Goal: Task Accomplishment & Management: Manage account settings

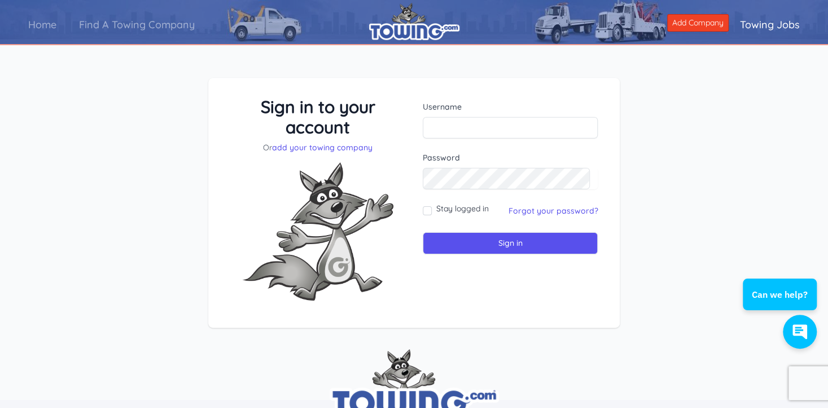
type input "[EMAIL_ADDRESS][DOMAIN_NAME]"
click at [562, 206] on link "Forgot your password?" at bounding box center [553, 211] width 90 height 10
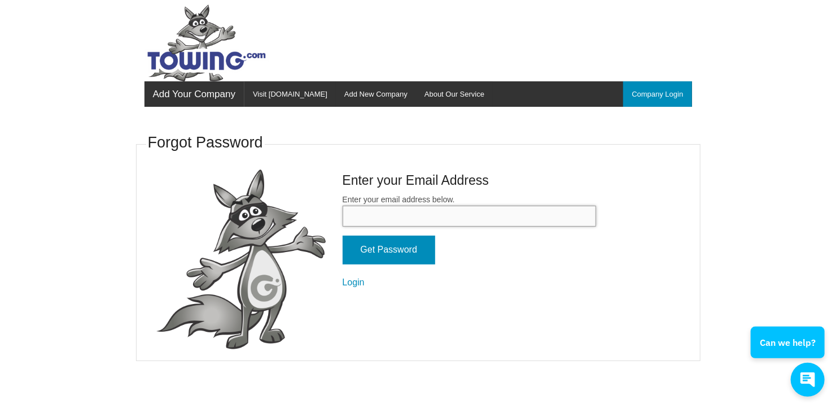
click at [450, 206] on input "Enter your email address below." at bounding box center [470, 216] width 254 height 21
type input "SRS20@BELLSOUTH.NET"
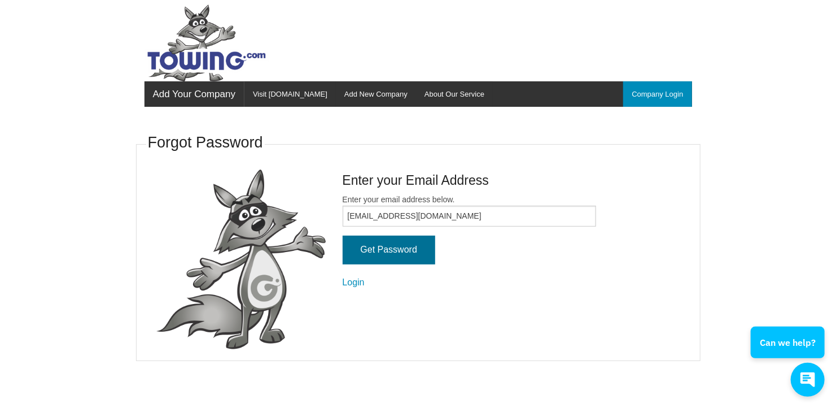
click at [392, 246] on input "Get Password" at bounding box center [389, 249] width 93 height 29
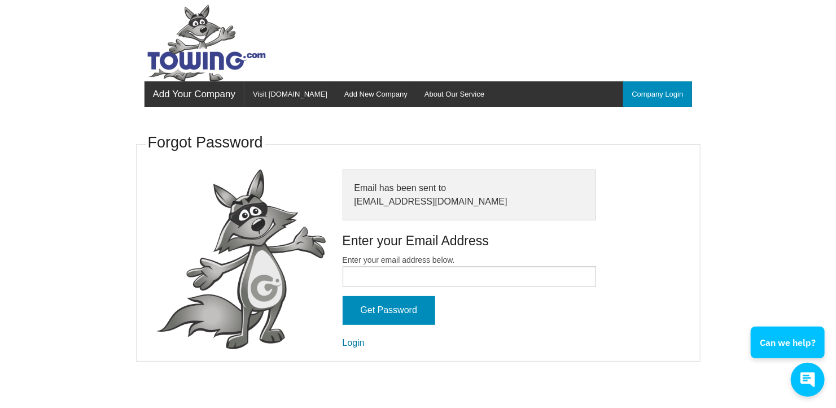
click at [349, 343] on link "Login" at bounding box center [354, 343] width 22 height 10
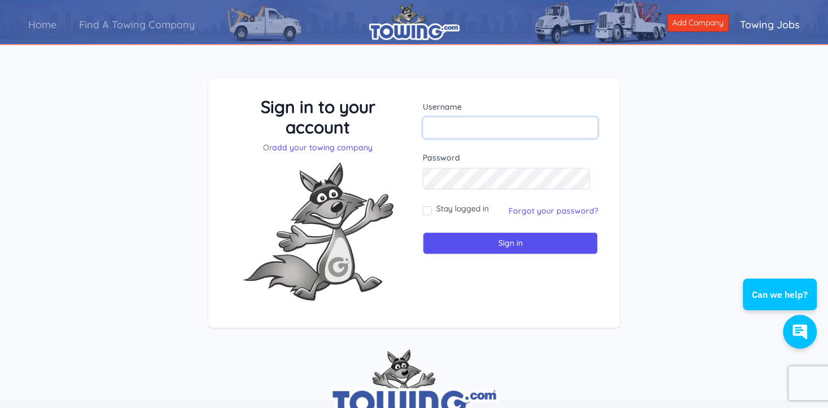
click at [475, 121] on input "text" at bounding box center [511, 127] width 176 height 21
type input "shawn scruggs"
click at [507, 247] on input "Sign in" at bounding box center [511, 243] width 176 height 22
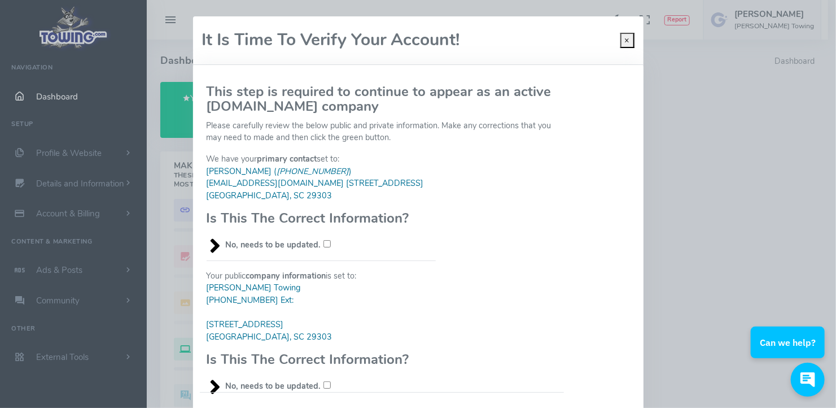
click at [324, 240] on input "No, needs to be updated." at bounding box center [327, 243] width 7 height 7
checkbox input "true"
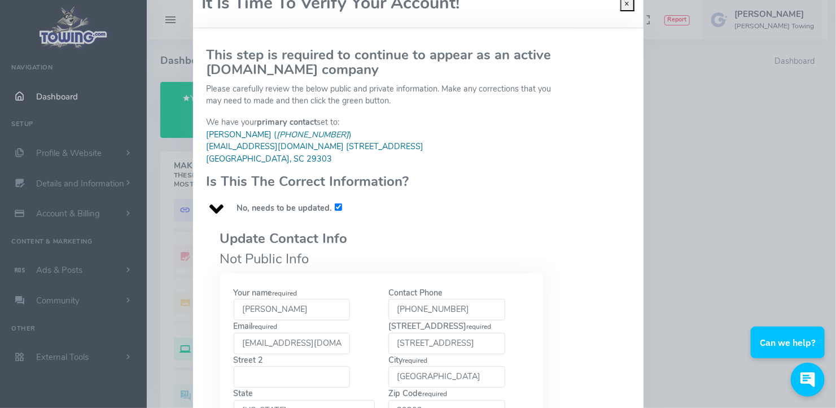
scroll to position [56, 0]
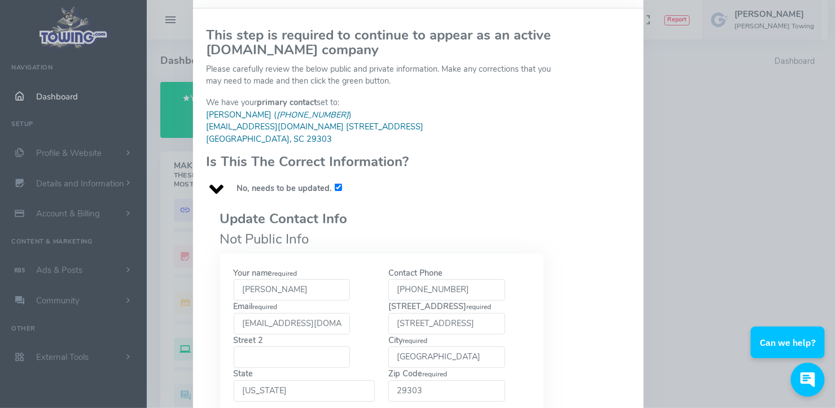
drag, startPoint x: 301, startPoint y: 290, endPoint x: 217, endPoint y: 293, distance: 83.6
click at [220, 293] on div "Your name required Jessica Contact Phone 1-864-582-8848 required srs20@bellsout…" at bounding box center [382, 341] width 324 height 174
type input "S"
type input "E"
click at [285, 289] on input "Shawn" at bounding box center [292, 289] width 117 height 21
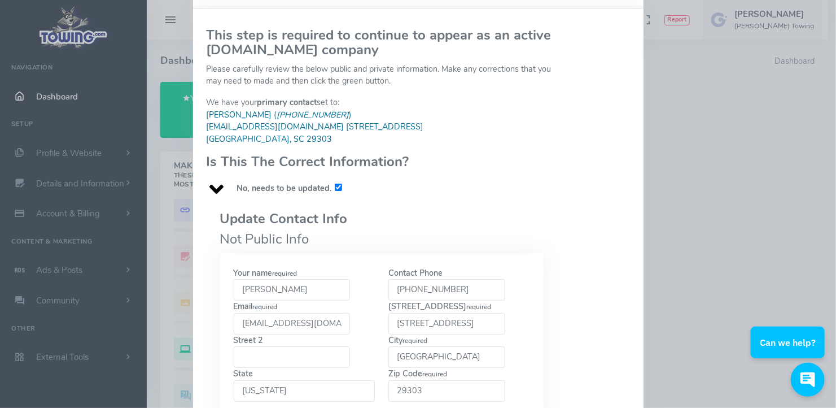
click at [318, 292] on input "Shawn" at bounding box center [292, 289] width 117 height 21
type input "Shawn Scruggs"
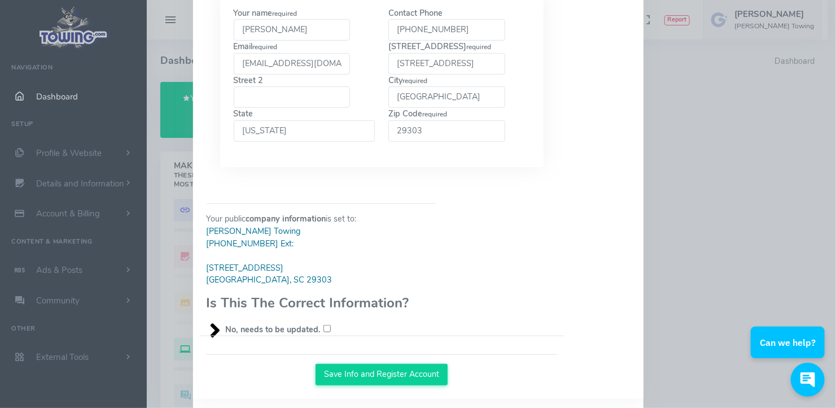
scroll to position [335, 0]
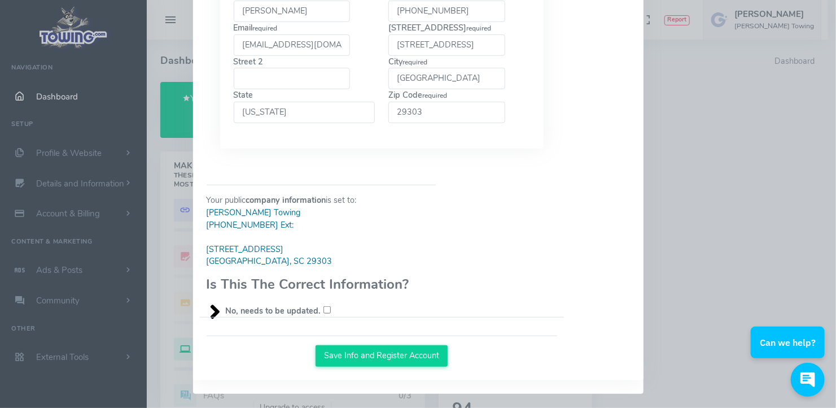
type input "1-864-503-0502"
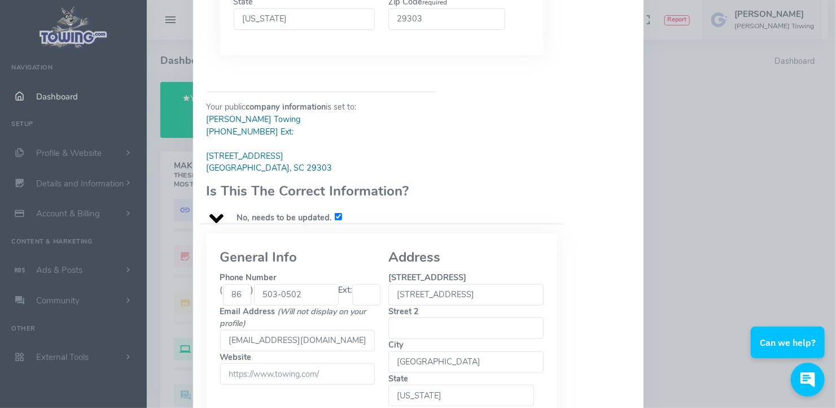
scroll to position [448, 0]
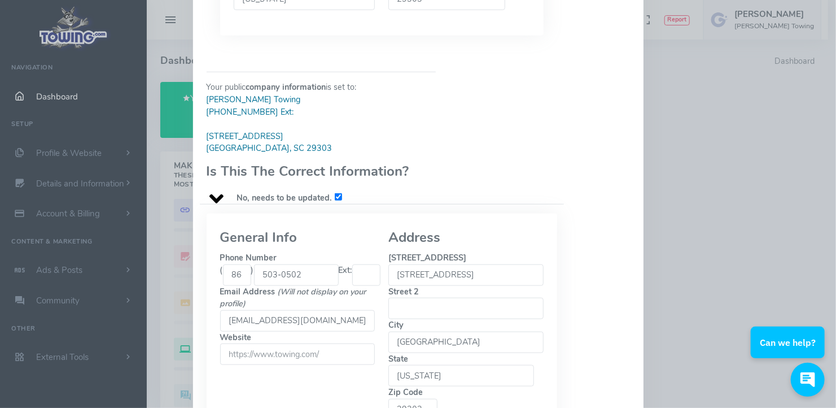
click at [326, 227] on legend "General Info" at bounding box center [297, 237] width 155 height 20
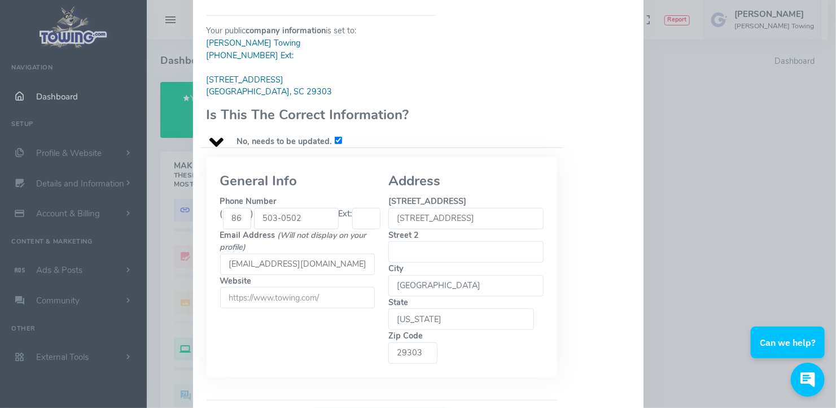
click at [438, 130] on div "Your public company information is set to: Scruggs Towing (864) 503-0502 Ext: 7…" at bounding box center [321, 76] width 243 height 141
click at [446, 129] on div "Your public company information is set to: Scruggs Towing (864) 503-0502 Ext: 7…" at bounding box center [382, 81] width 364 height 151
checkbox input "false"
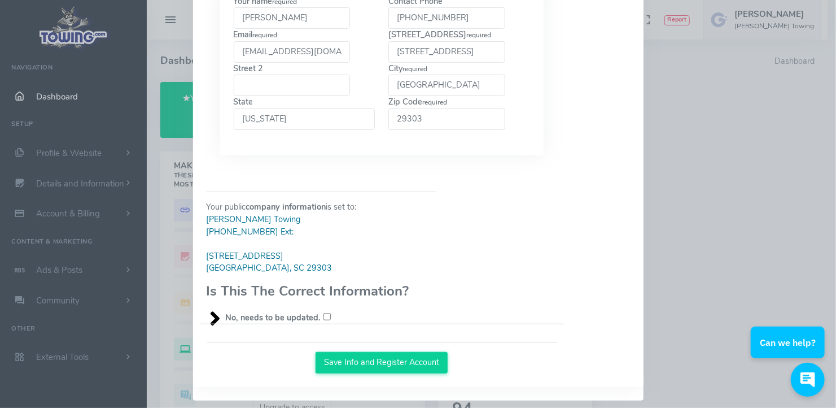
scroll to position [335, 0]
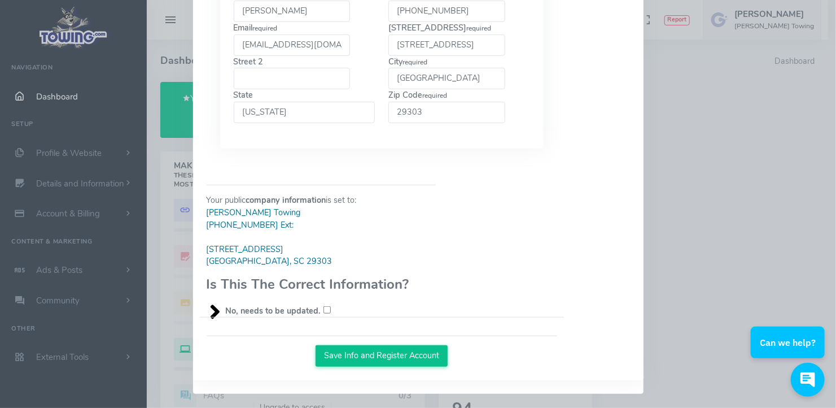
click at [374, 351] on button "Save Info and Register Account" at bounding box center [382, 355] width 133 height 21
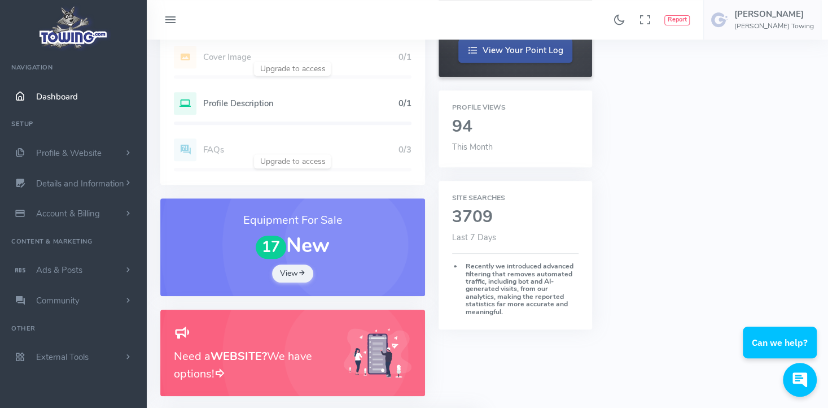
scroll to position [339, 0]
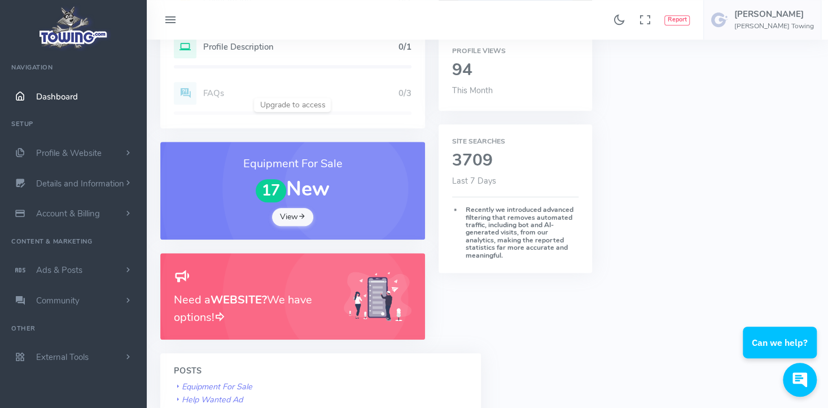
click at [286, 212] on link "View" at bounding box center [293, 217] width 42 height 18
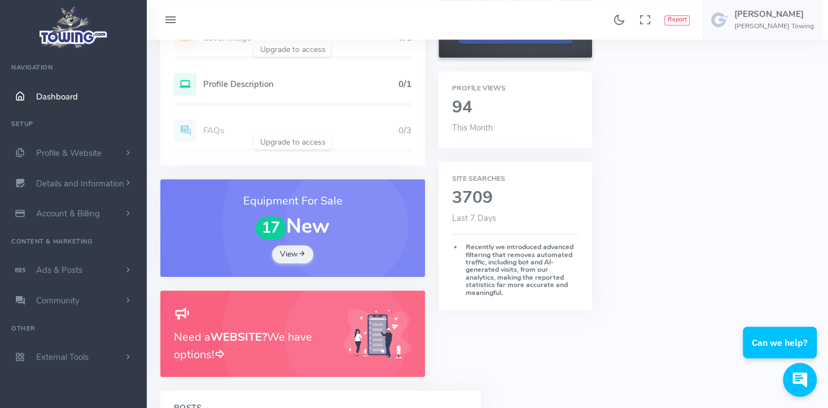
scroll to position [282, 0]
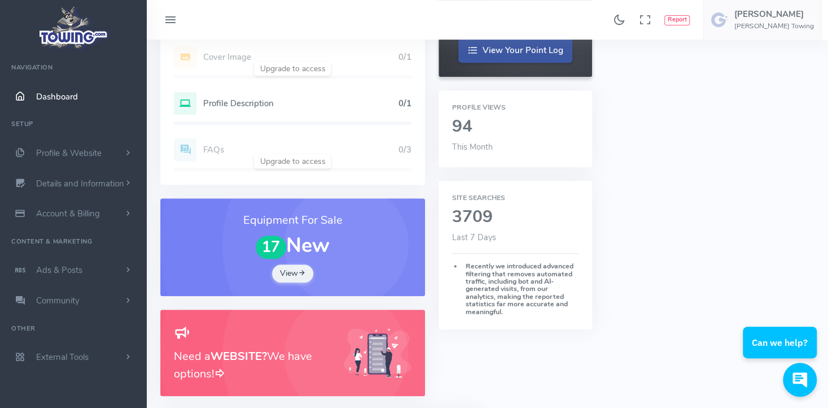
click at [274, 96] on div "Profile Description 0/1" at bounding box center [293, 103] width 238 height 23
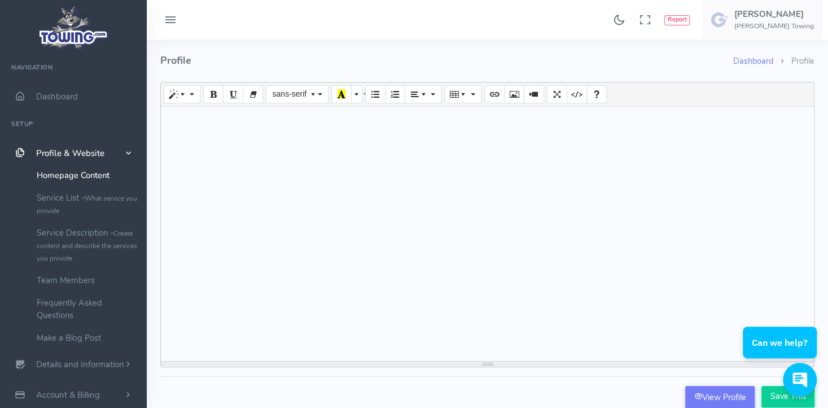
click at [272, 58] on h4 "Profile" at bounding box center [446, 61] width 573 height 42
click at [182, 112] on div at bounding box center [487, 234] width 653 height 254
